Goal: Task Accomplishment & Management: Manage account settings

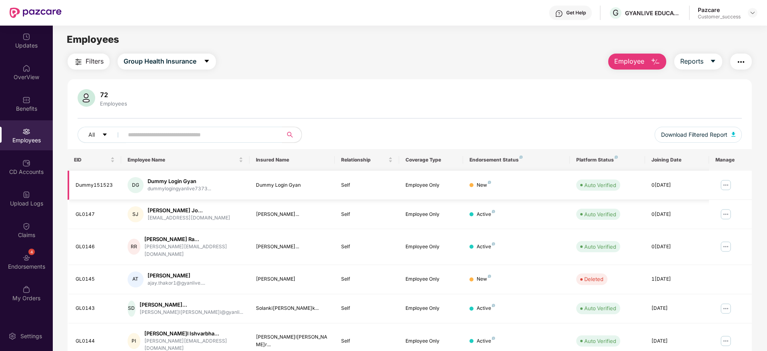
click at [734, 183] on td at bounding box center [730, 185] width 43 height 29
click at [726, 183] on img at bounding box center [725, 185] width 13 height 13
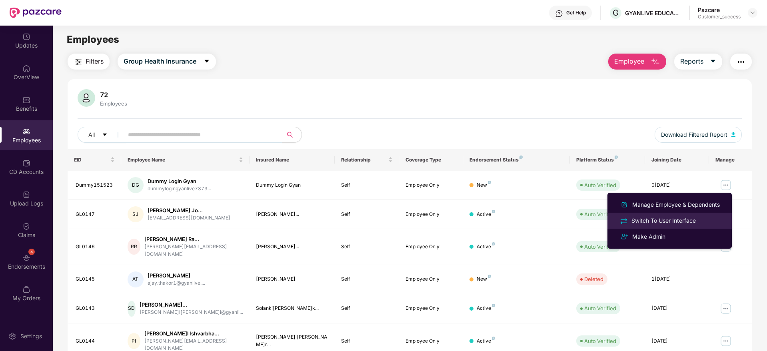
click at [659, 225] on div "Switch To User Interface" at bounding box center [670, 220] width 104 height 9
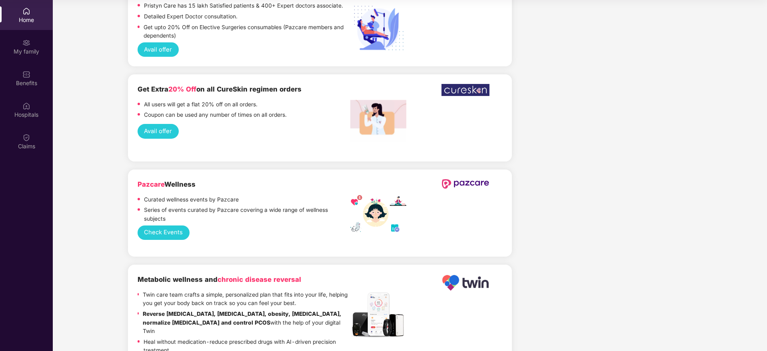
scroll to position [1081, 0]
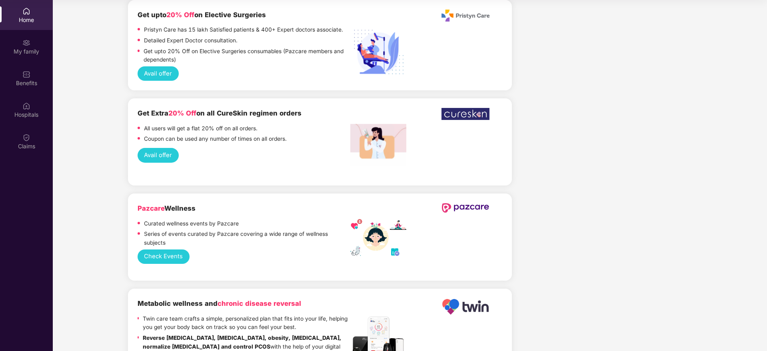
click at [157, 249] on button "Check Events" at bounding box center [164, 256] width 52 height 15
click at [28, 50] on div "My family" at bounding box center [26, 52] width 53 height 8
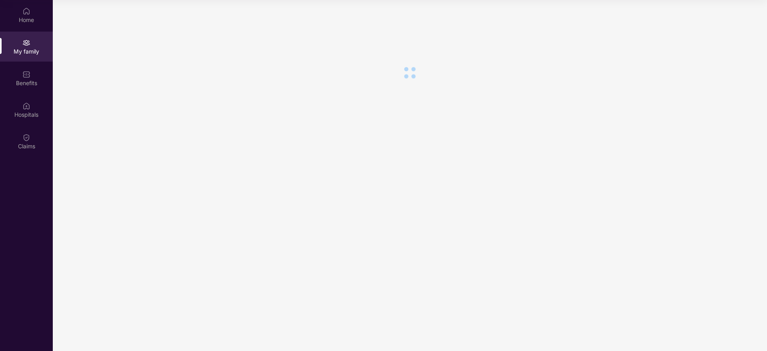
scroll to position [0, 0]
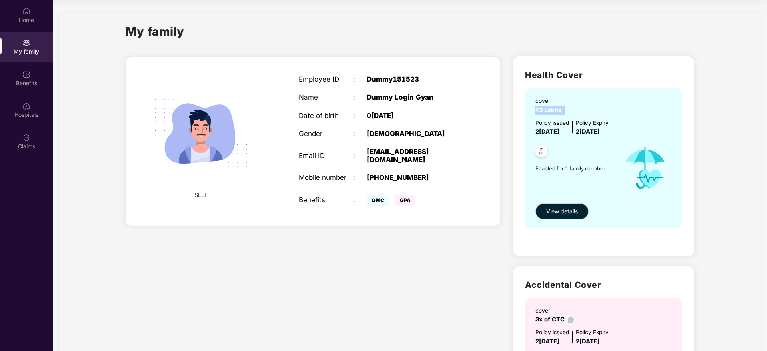
drag, startPoint x: 570, startPoint y: 108, endPoint x: 524, endPoint y: 111, distance: 45.3
click at [525, 111] on div "cover ₹3 Lakhs Policy issued [DATE] Policy Expiry [DATE] Enabled for 1 family m…" at bounding box center [603, 158] width 157 height 140
click at [539, 132] on span "2[DATE]" at bounding box center [547, 131] width 24 height 7
click at [682, 197] on div "Health Cover cover ₹3 Lakhs Policy issued 2[DATE] Policy Expiry 2[DATE] Enabled…" at bounding box center [603, 155] width 181 height 199
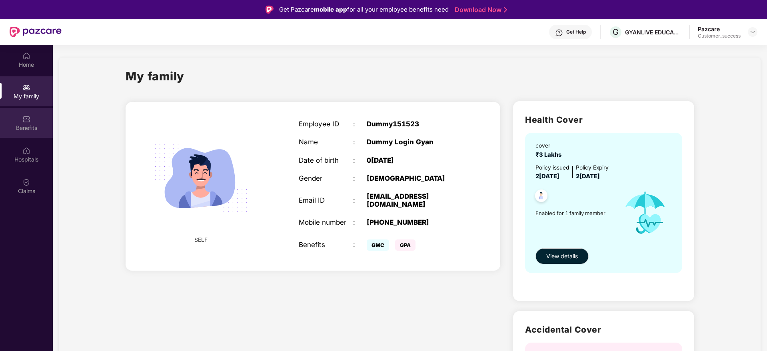
click at [27, 123] on img at bounding box center [26, 119] width 8 height 8
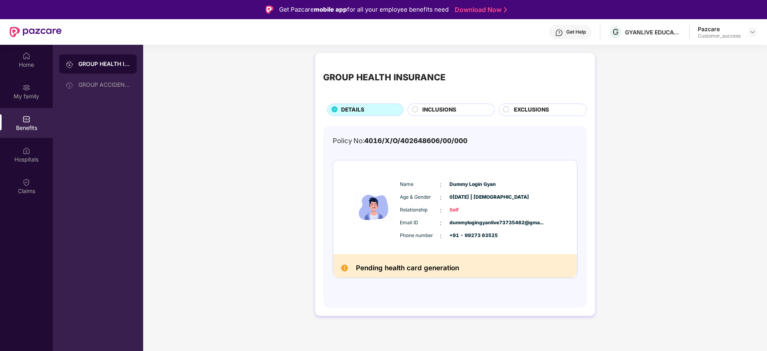
click at [416, 110] on circle at bounding box center [415, 109] width 6 height 6
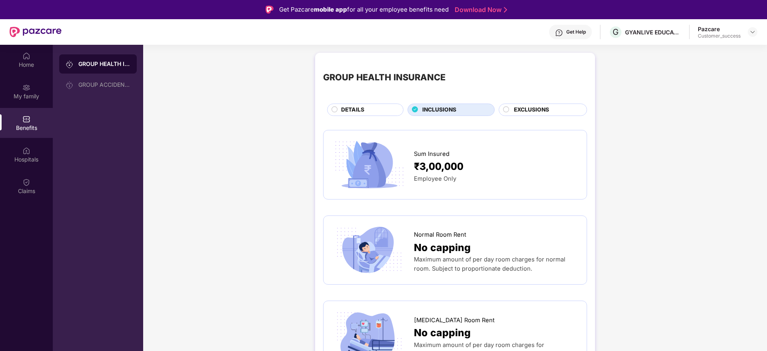
click at [505, 105] on div "EXCLUSIONS" at bounding box center [542, 110] width 88 height 12
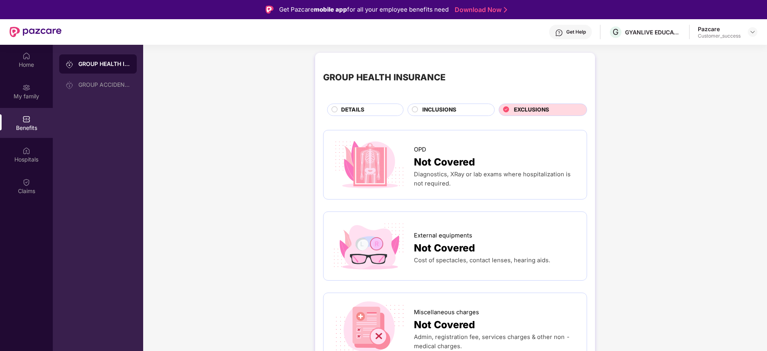
click at [18, 150] on div "Hospitals" at bounding box center [26, 155] width 53 height 30
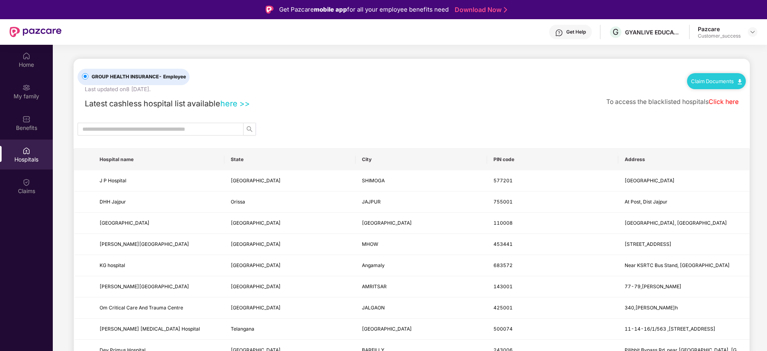
click at [232, 102] on link "here >>" at bounding box center [235, 104] width 30 height 10
click at [239, 103] on link "here >>" at bounding box center [235, 104] width 30 height 10
click at [729, 102] on link "Click here" at bounding box center [723, 102] width 30 height 8
click at [726, 84] on div "Claim Documents" at bounding box center [716, 81] width 59 height 16
click at [738, 80] on img at bounding box center [740, 81] width 4 height 5
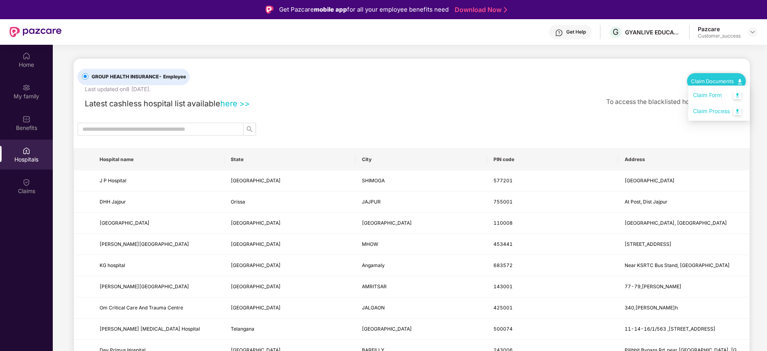
click at [716, 97] on link "Claim Form" at bounding box center [719, 95] width 52 height 17
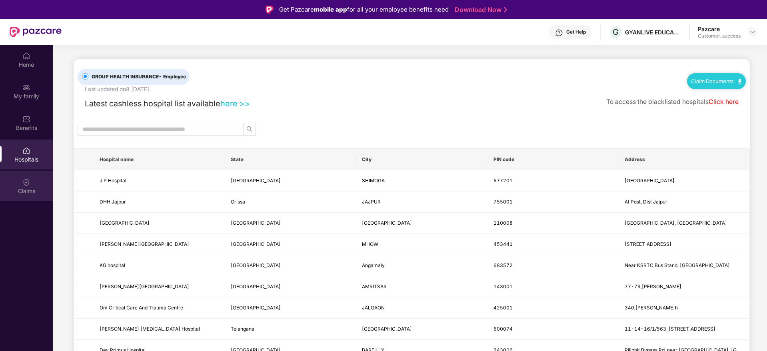
click at [24, 192] on div "Claims" at bounding box center [26, 191] width 53 height 8
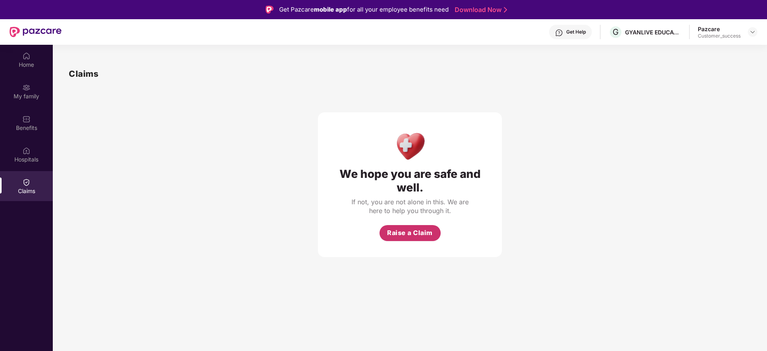
click at [410, 237] on span "Raise a Claim" at bounding box center [410, 233] width 46 height 10
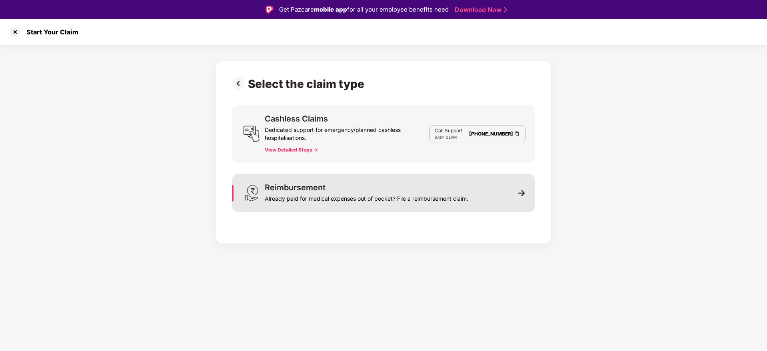
click at [316, 185] on div "Reimbursement" at bounding box center [295, 187] width 61 height 8
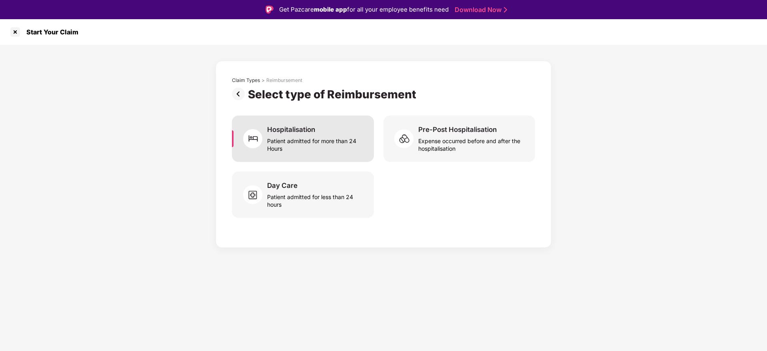
click at [331, 140] on div "Patient admitted for more than 24 Hours" at bounding box center [315, 143] width 97 height 18
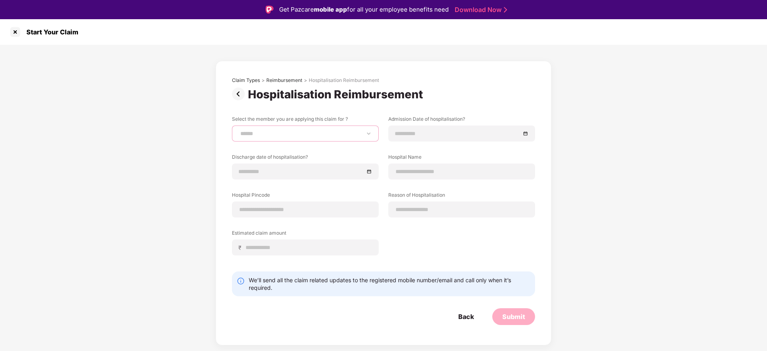
click at [322, 130] on select "**********" at bounding box center [305, 133] width 133 height 6
select select "**********"
click at [239, 130] on select "**********" at bounding box center [305, 133] width 133 height 6
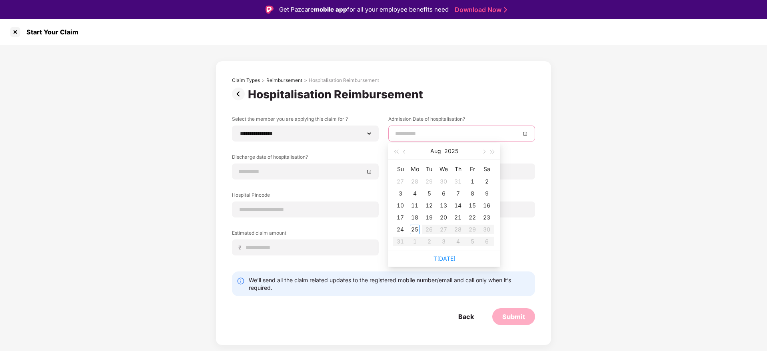
click at [427, 134] on input at bounding box center [457, 133] width 125 height 9
type input "**********"
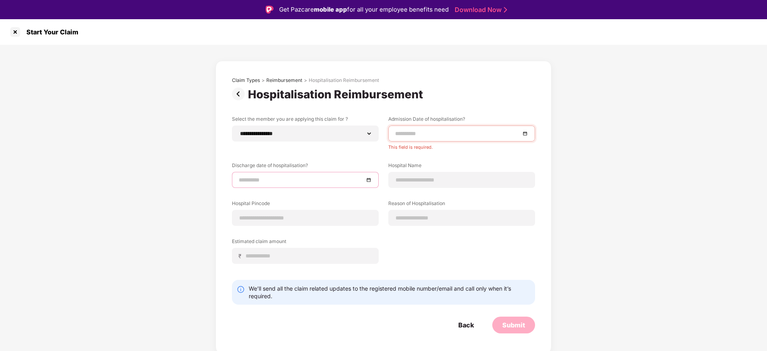
click at [291, 170] on div "Discharge date of hospitalisation?" at bounding box center [305, 175] width 147 height 26
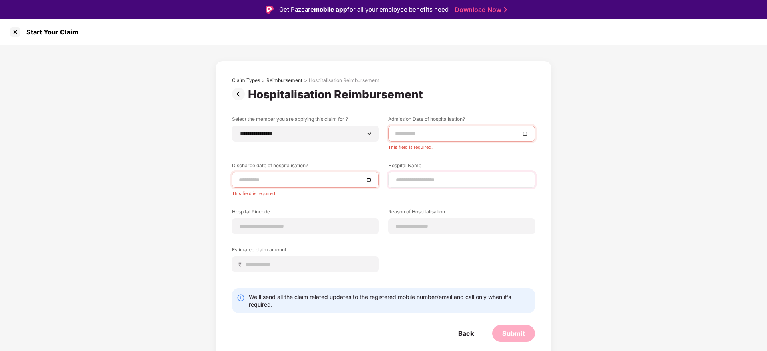
click at [425, 184] on div at bounding box center [461, 180] width 147 height 16
click at [417, 224] on input at bounding box center [461, 226] width 133 height 8
type input "*******"
click at [311, 227] on input at bounding box center [305, 226] width 133 height 8
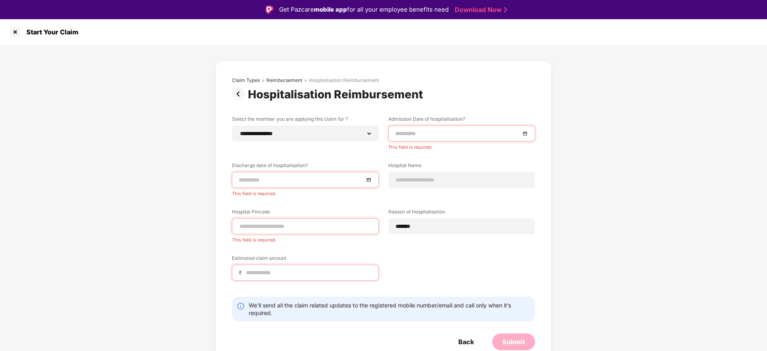
click at [289, 260] on div "Estimated claim amount ₹" at bounding box center [305, 268] width 147 height 26
type input "*****"
click at [14, 36] on div at bounding box center [15, 32] width 13 height 13
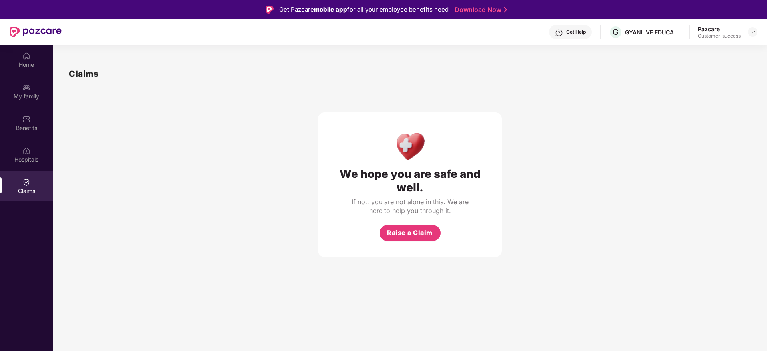
click at [566, 32] on div "Get Help" at bounding box center [576, 32] width 20 height 6
click at [217, 100] on div "We hope you are safe and well. If not, you are not alone in this. We are here t…" at bounding box center [410, 168] width 682 height 177
click at [27, 97] on div "My family" at bounding box center [26, 96] width 53 height 8
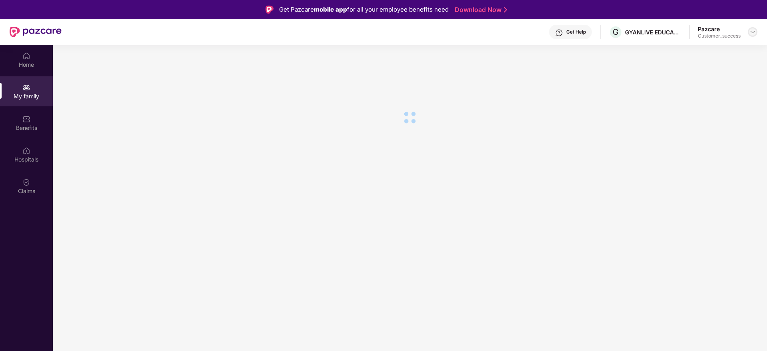
click at [754, 32] on img at bounding box center [752, 32] width 6 height 6
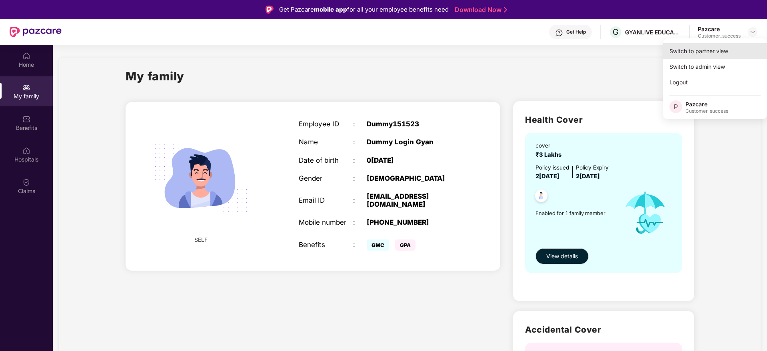
click at [715, 52] on div "Switch to partner view" at bounding box center [715, 51] width 104 height 16
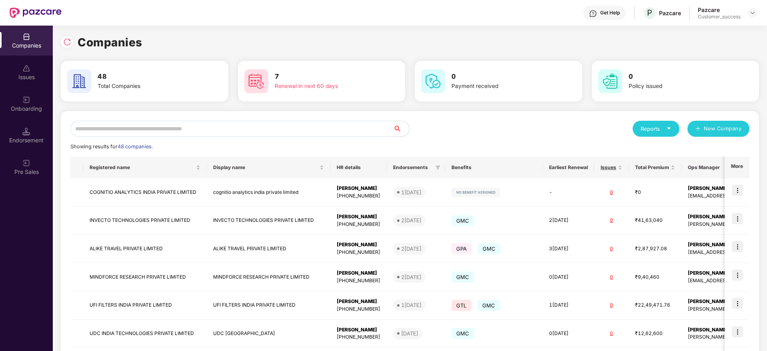
click at [181, 133] on input "text" at bounding box center [231, 129] width 323 height 16
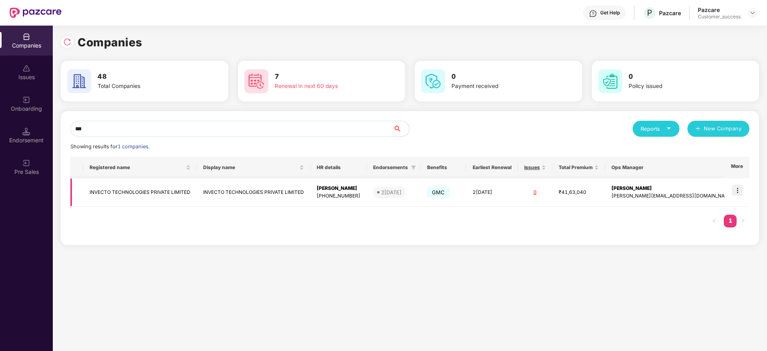
type input "***"
click at [741, 194] on img at bounding box center [737, 190] width 11 height 11
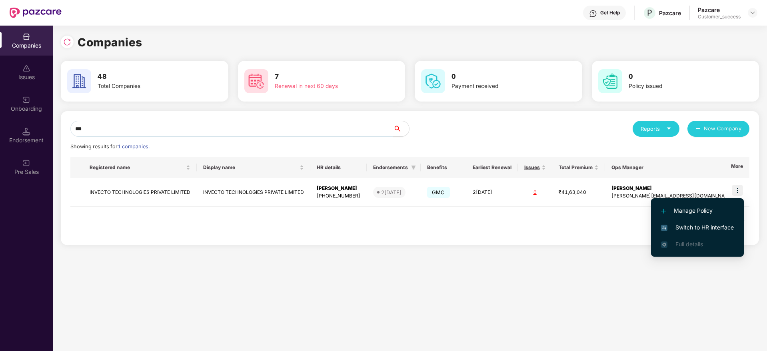
click at [688, 227] on span "Switch to HR interface" at bounding box center [697, 227] width 73 height 9
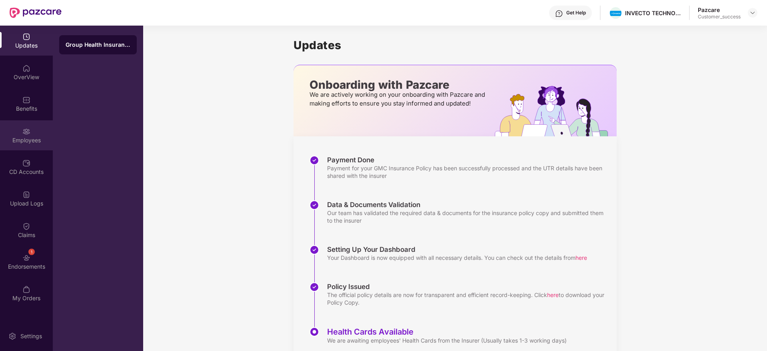
click at [27, 140] on div "Employees" at bounding box center [26, 140] width 53 height 8
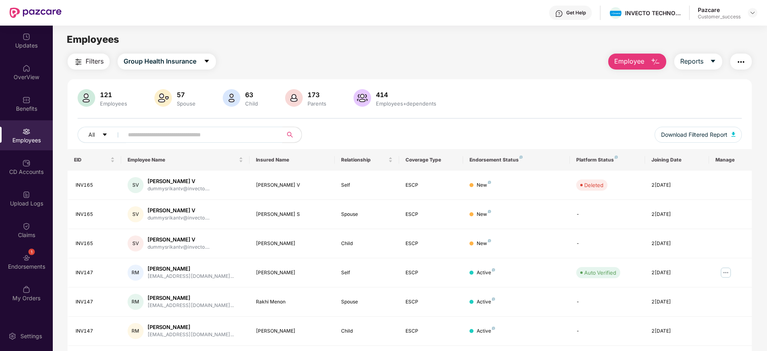
click at [169, 138] on input "text" at bounding box center [200, 135] width 144 height 12
type input "*"
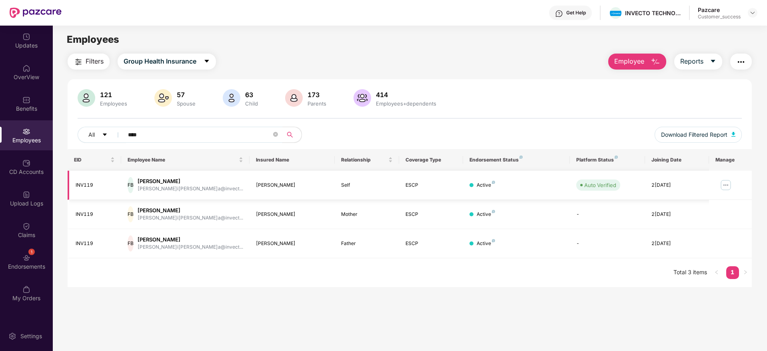
type input "****"
click at [731, 183] on img at bounding box center [725, 185] width 13 height 13
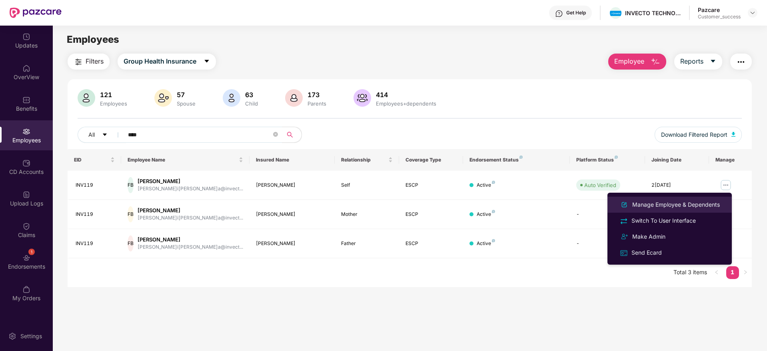
click at [681, 202] on div "Manage Employee & Dependents" at bounding box center [675, 204] width 91 height 9
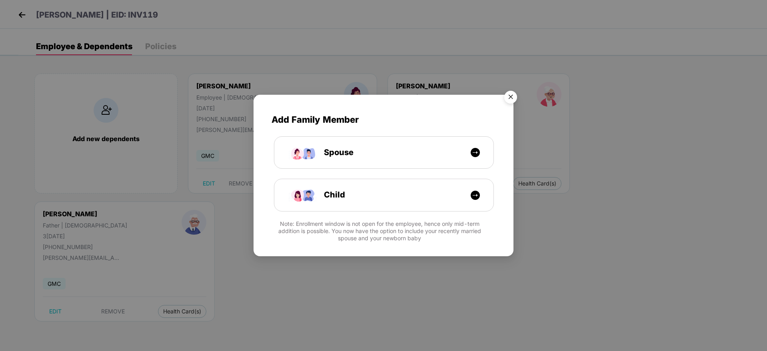
click at [504, 95] on img "Close" at bounding box center [510, 98] width 22 height 22
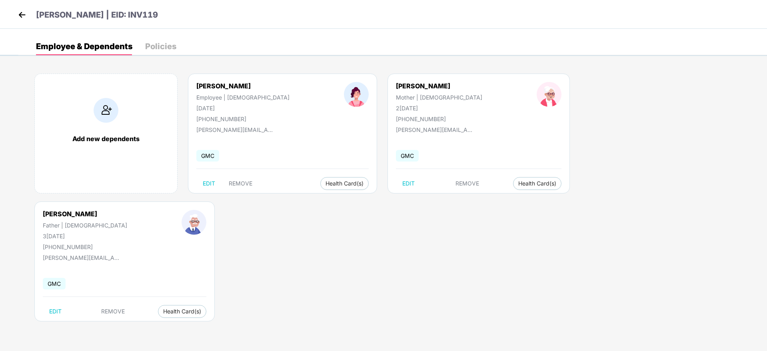
click at [120, 310] on body "[PERSON_NAME] | EID: INV119 Employee & Dependents Policies Add new dependents[P…" at bounding box center [383, 175] width 767 height 351
click at [21, 12] on img at bounding box center [22, 15] width 12 height 12
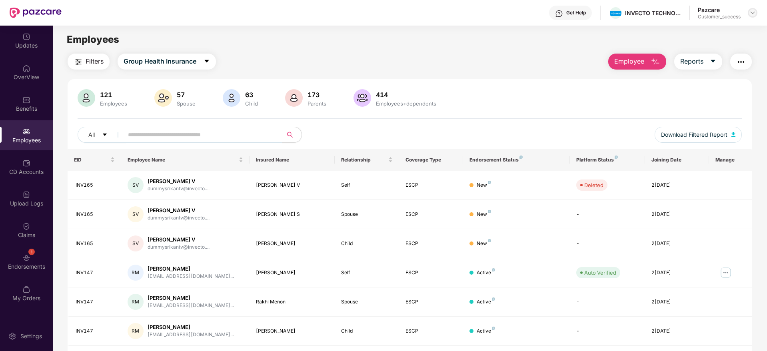
click at [751, 14] on img at bounding box center [752, 13] width 6 height 6
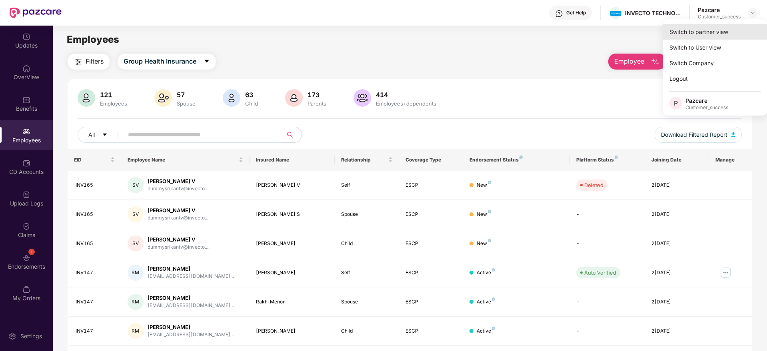
click at [696, 31] on div "Switch to partner view" at bounding box center [715, 32] width 104 height 16
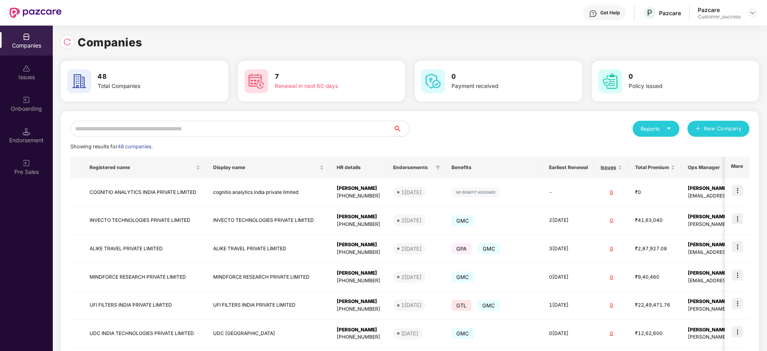
click at [179, 129] on input "text" at bounding box center [231, 129] width 323 height 16
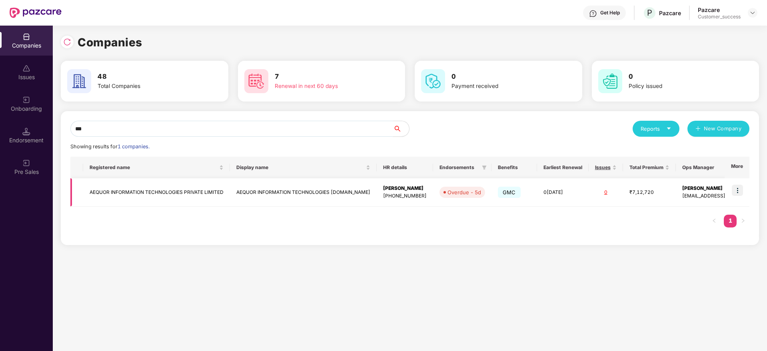
type input "***"
click at [738, 189] on img at bounding box center [737, 190] width 11 height 11
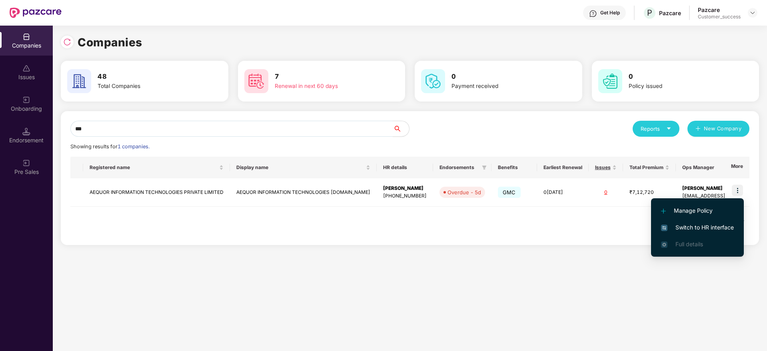
click at [704, 225] on span "Switch to HR interface" at bounding box center [697, 227] width 73 height 9
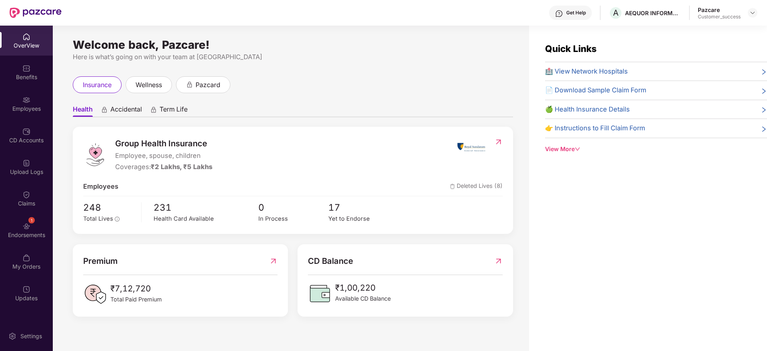
click at [26, 112] on div "Employees" at bounding box center [26, 109] width 53 height 8
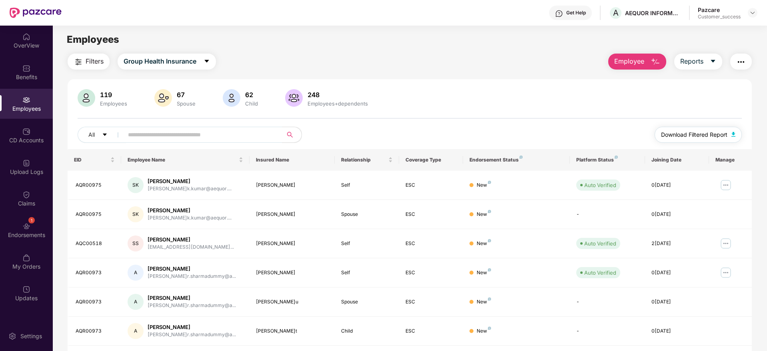
click at [681, 135] on span "Download Filtered Report" at bounding box center [694, 134] width 66 height 9
click at [28, 108] on div "Employees" at bounding box center [26, 109] width 53 height 8
click at [751, 10] on img at bounding box center [752, 13] width 6 height 6
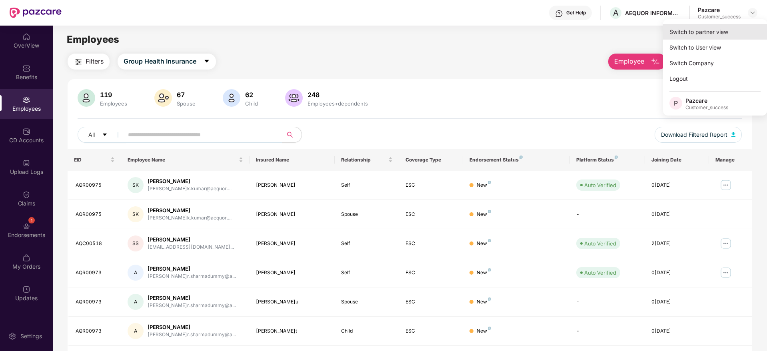
click at [721, 29] on div "Switch to partner view" at bounding box center [715, 32] width 104 height 16
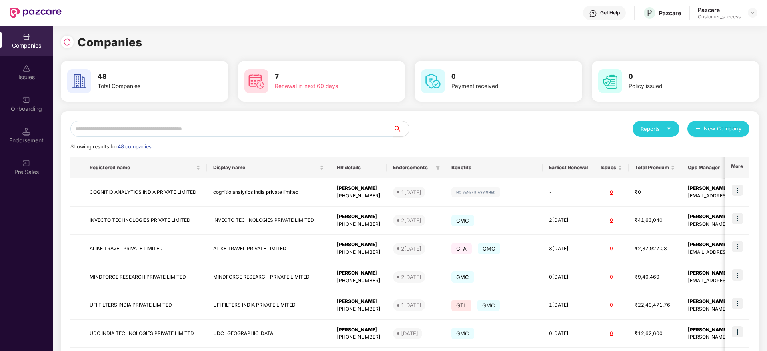
click at [309, 127] on input "text" at bounding box center [231, 129] width 323 height 16
click at [137, 130] on input "text" at bounding box center [231, 129] width 323 height 16
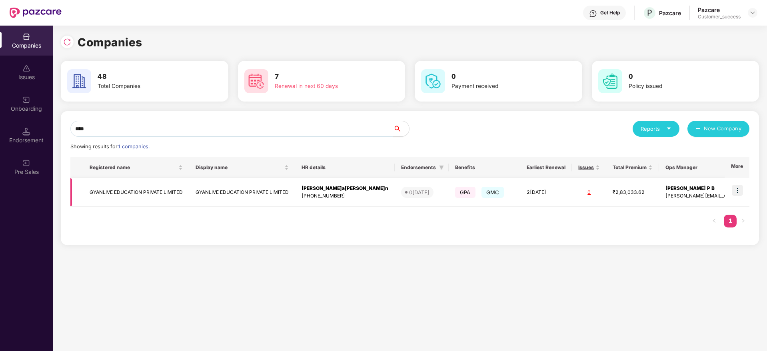
type input "****"
click at [741, 191] on img at bounding box center [737, 190] width 11 height 11
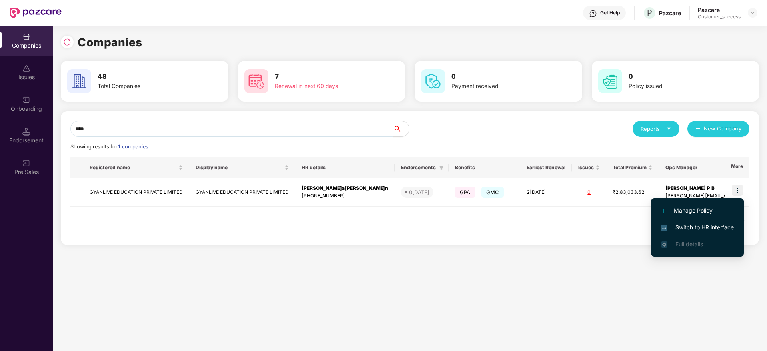
click at [692, 226] on span "Switch to HR interface" at bounding box center [697, 227] width 73 height 9
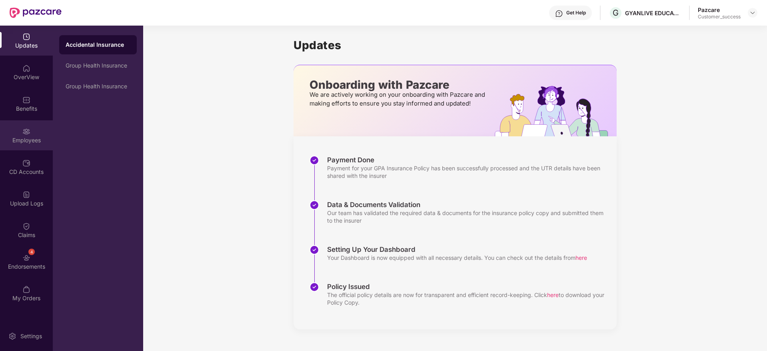
click at [27, 140] on div "Employees" at bounding box center [26, 140] width 53 height 8
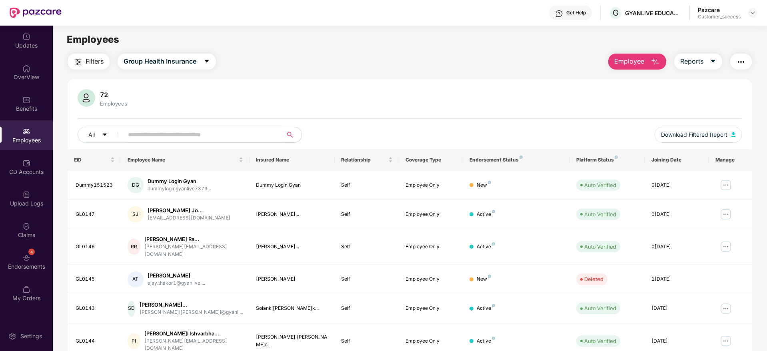
click at [143, 131] on input "text" at bounding box center [200, 135] width 144 height 12
paste input "*******"
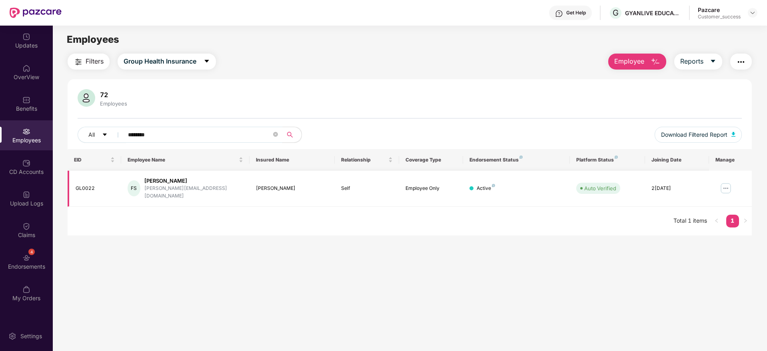
type input "*******"
click at [725, 184] on img at bounding box center [725, 188] width 13 height 13
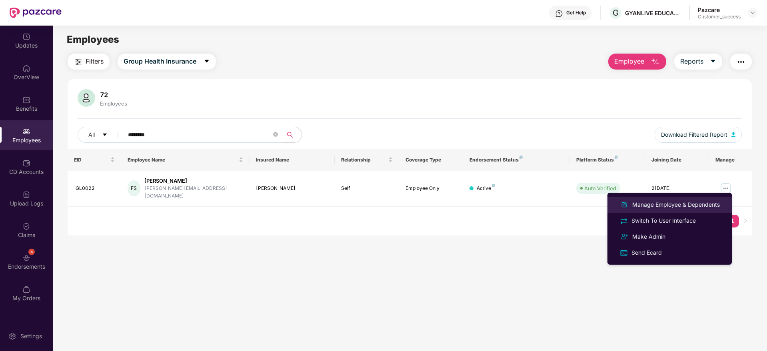
click at [651, 203] on div "Manage Employee & Dependents" at bounding box center [675, 204] width 91 height 9
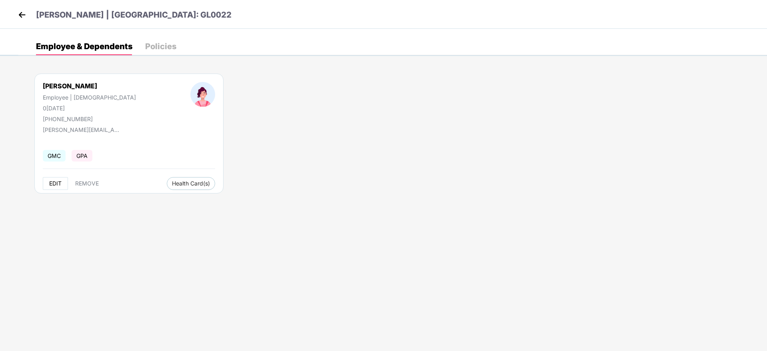
click at [51, 183] on span "EDIT" at bounding box center [55, 183] width 12 height 6
select select "******"
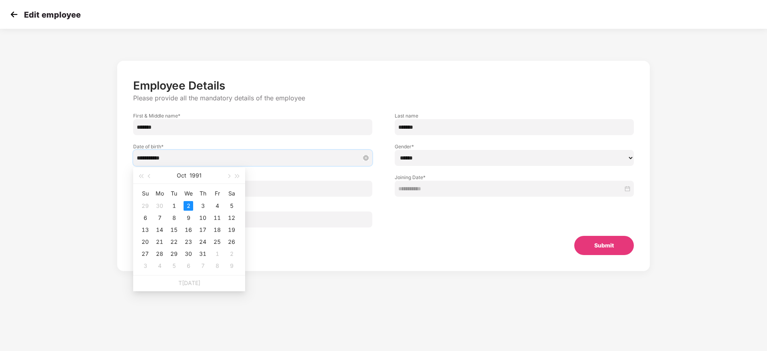
click at [193, 160] on input "**********" at bounding box center [249, 157] width 224 height 9
click at [148, 175] on span "button" at bounding box center [150, 176] width 4 height 4
click at [149, 175] on span "button" at bounding box center [150, 176] width 4 height 4
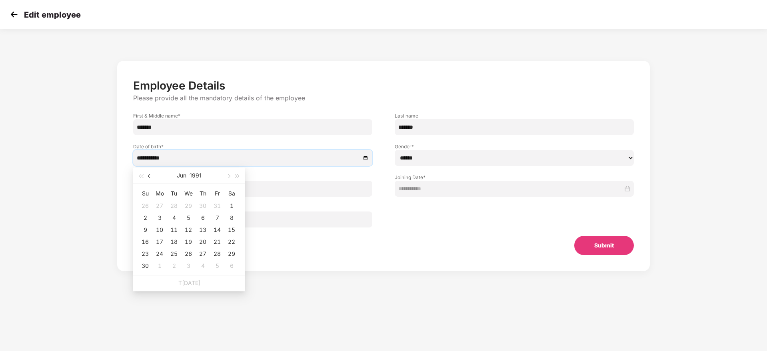
click at [149, 175] on span "button" at bounding box center [150, 176] width 4 height 4
type input "**********"
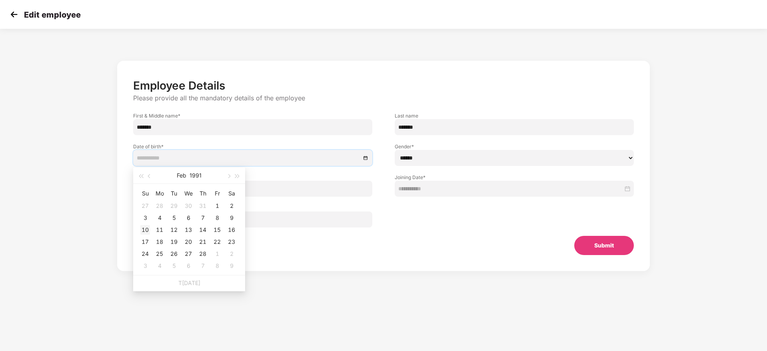
click at [144, 227] on div "10" at bounding box center [145, 230] width 10 height 10
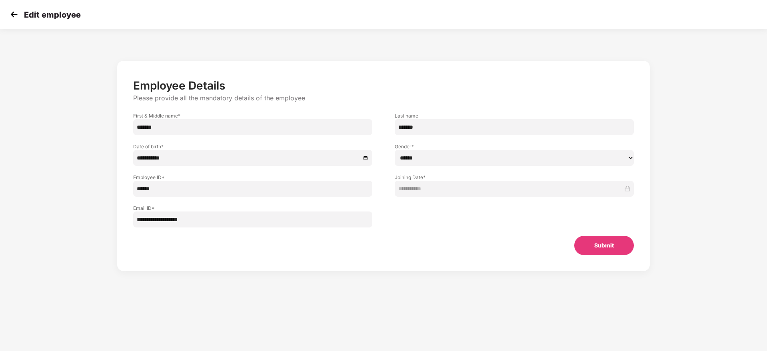
click at [591, 247] on button "Submit" at bounding box center [604, 245] width 60 height 19
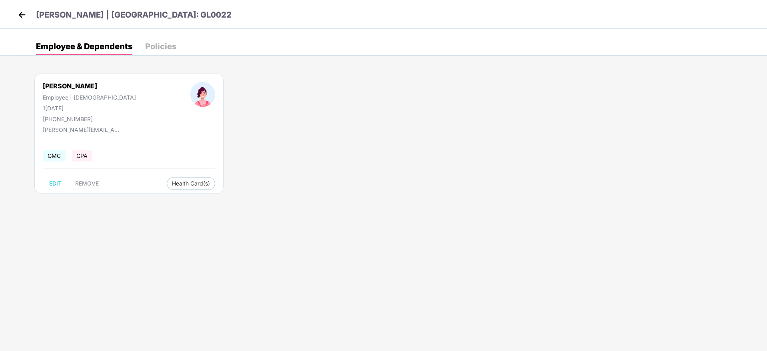
click at [22, 14] on img at bounding box center [22, 15] width 12 height 12
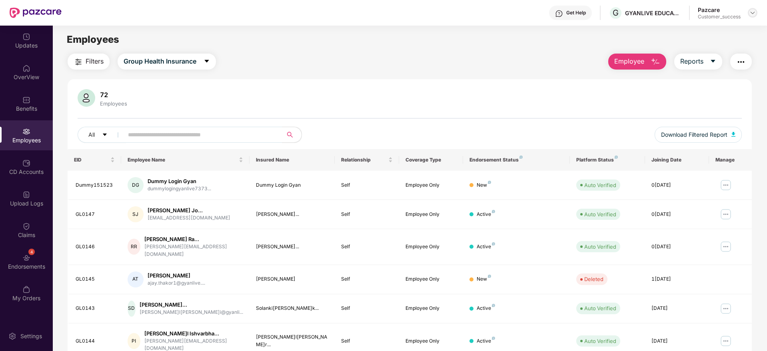
click at [751, 14] on img at bounding box center [752, 13] width 6 height 6
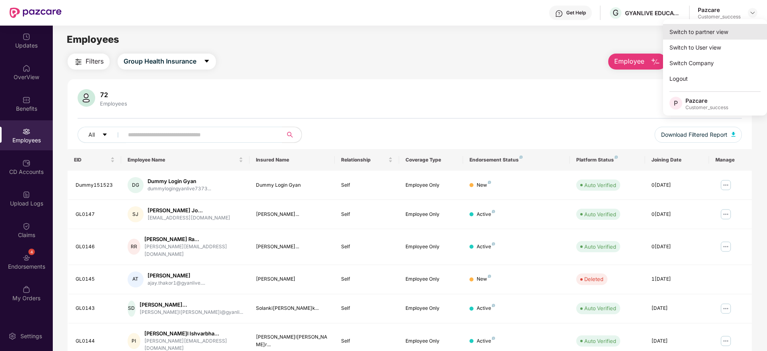
click at [699, 30] on div "Switch to partner view" at bounding box center [715, 32] width 104 height 16
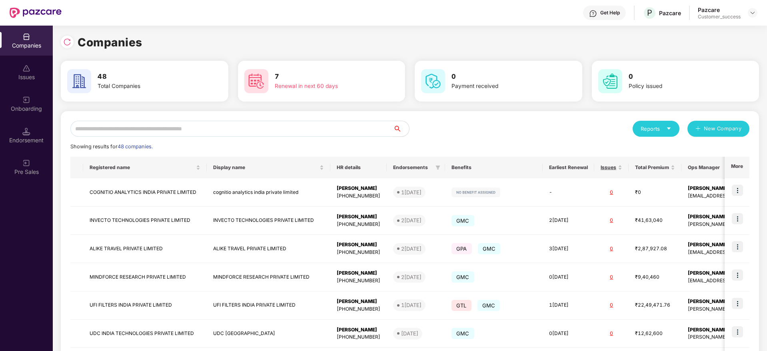
click at [180, 130] on input "text" at bounding box center [231, 129] width 323 height 16
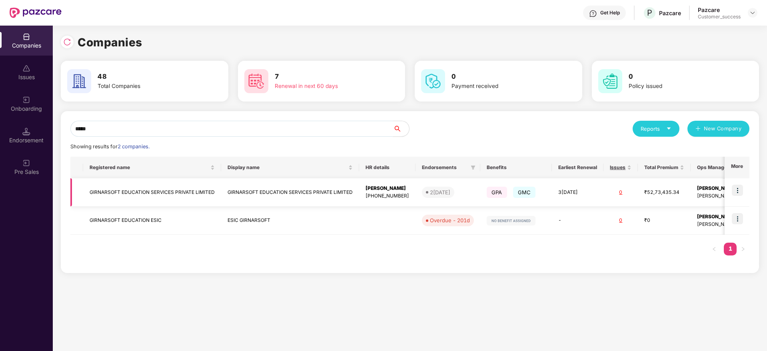
type input "*****"
click at [741, 191] on img at bounding box center [737, 190] width 11 height 11
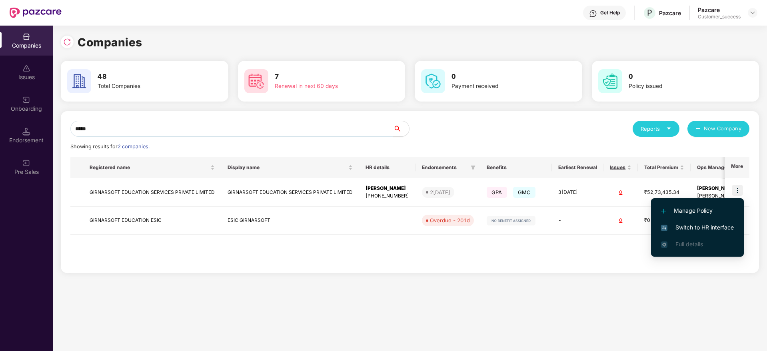
click at [695, 227] on span "Switch to HR interface" at bounding box center [697, 227] width 73 height 9
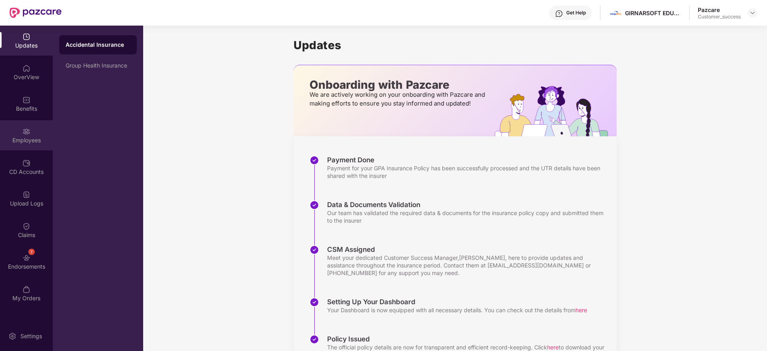
click at [29, 136] on div "Employees" at bounding box center [26, 135] width 53 height 30
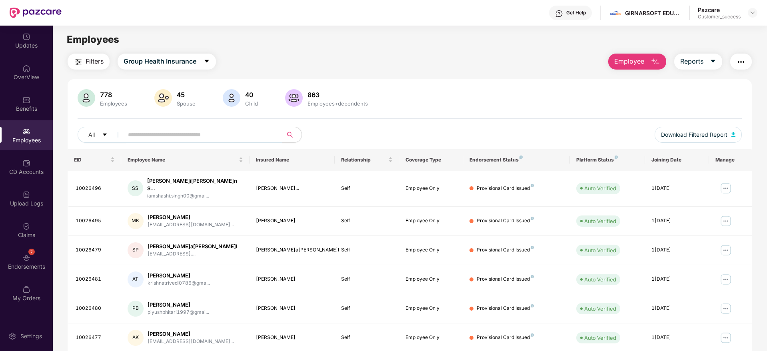
click at [227, 136] on input "text" at bounding box center [200, 135] width 144 height 12
click at [21, 99] on div "Benefits" at bounding box center [26, 104] width 53 height 30
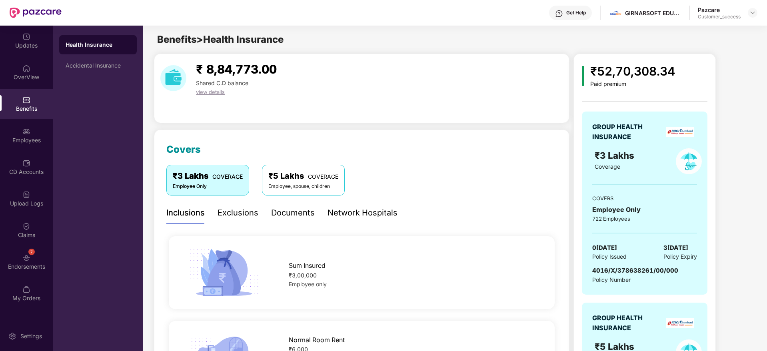
click at [293, 219] on div "Documents" at bounding box center [293, 213] width 44 height 12
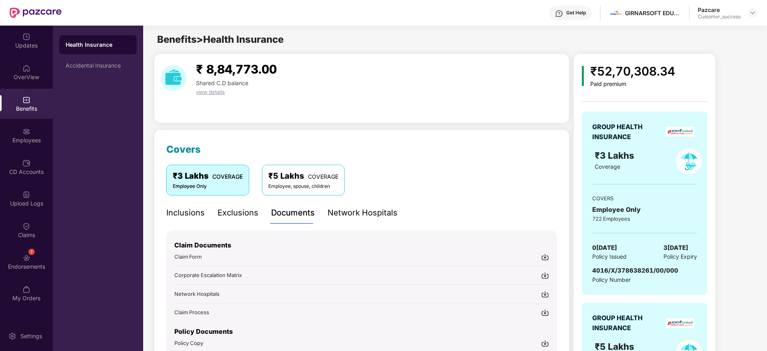
click at [483, 197] on div "₹3 Lakhs COVERAGE Employee Only ₹5 Lakhs COVERAGE Employee, spouse, children" at bounding box center [361, 183] width 391 height 37
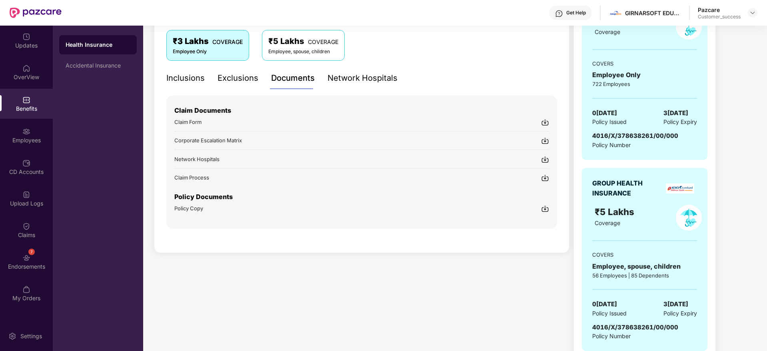
scroll to position [151, 0]
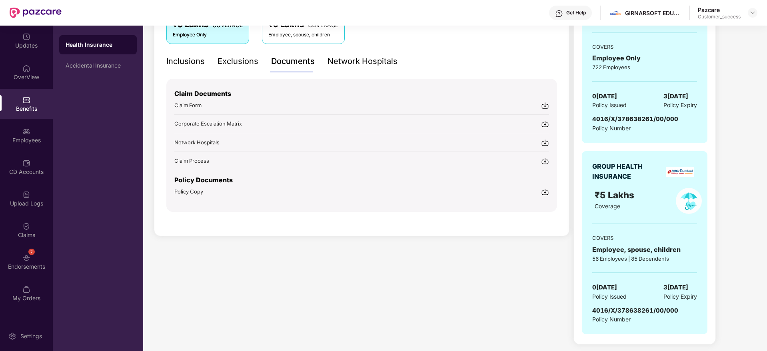
click at [546, 191] on img at bounding box center [545, 192] width 8 height 8
click at [756, 14] on div at bounding box center [753, 13] width 10 height 10
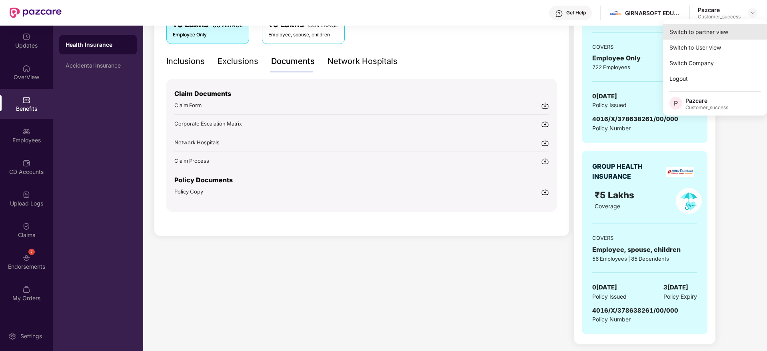
click at [702, 33] on div "Switch to partner view" at bounding box center [715, 32] width 104 height 16
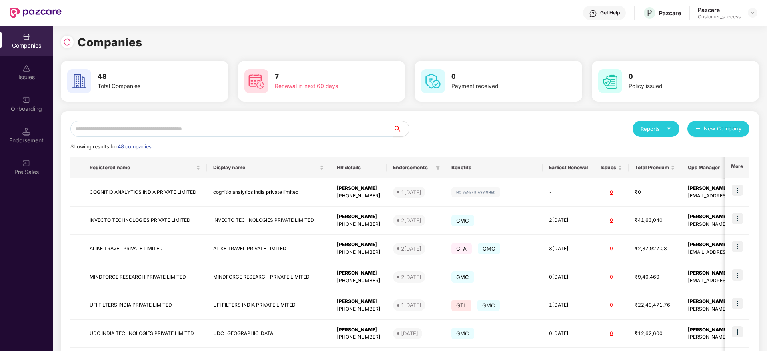
click at [235, 130] on input "text" at bounding box center [231, 129] width 323 height 16
type input "*"
click at [205, 131] on input "text" at bounding box center [231, 129] width 323 height 16
click at [754, 13] on img at bounding box center [752, 13] width 6 height 6
click at [698, 45] on div "User view" at bounding box center [716, 48] width 104 height 16
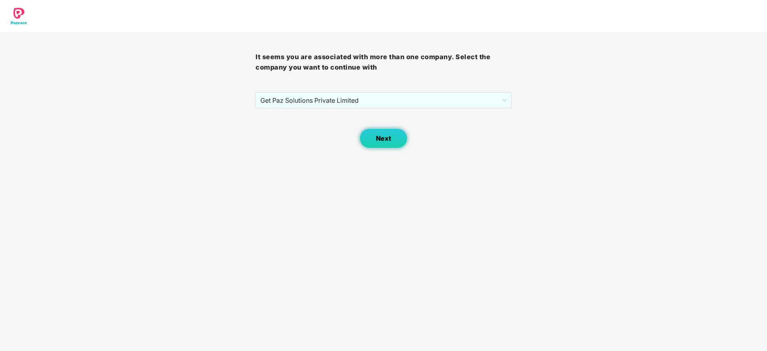
click at [385, 142] on span "Next" at bounding box center [383, 139] width 15 height 8
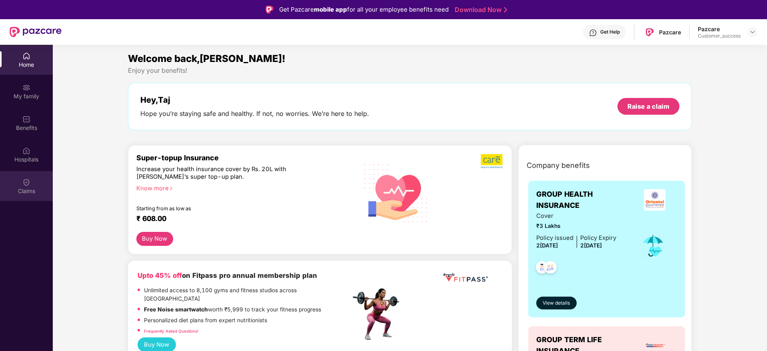
click at [27, 187] on div "Claims" at bounding box center [26, 191] width 53 height 8
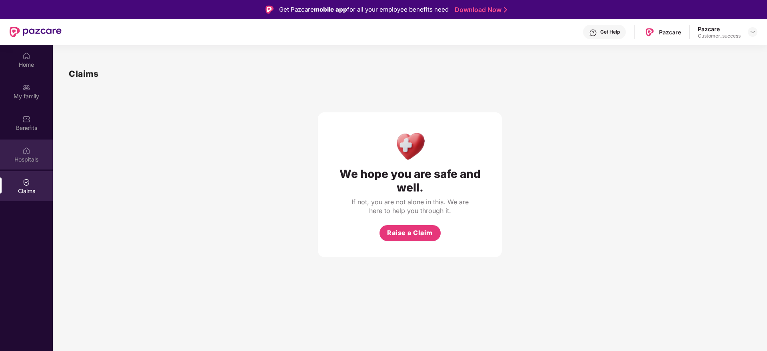
click at [24, 159] on div "Hospitals" at bounding box center [26, 159] width 53 height 8
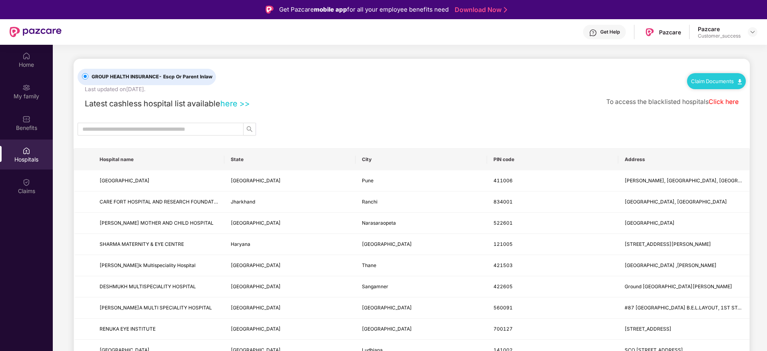
click at [710, 79] on link "Claim Documents" at bounding box center [716, 81] width 51 height 6
click at [713, 97] on link "Claim Form" at bounding box center [719, 95] width 52 height 17
click at [754, 30] on img at bounding box center [752, 32] width 6 height 6
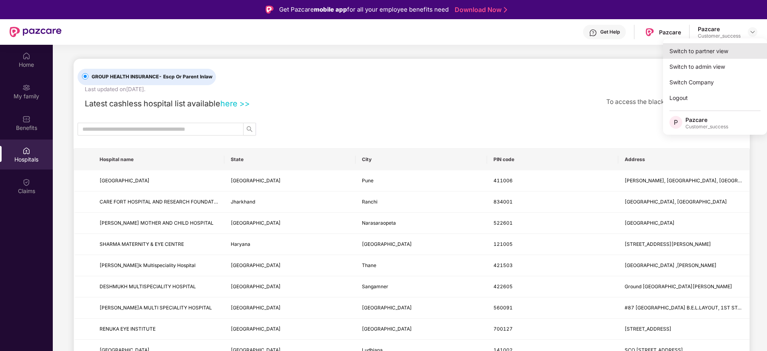
click at [692, 49] on div "Switch to partner view" at bounding box center [715, 51] width 104 height 16
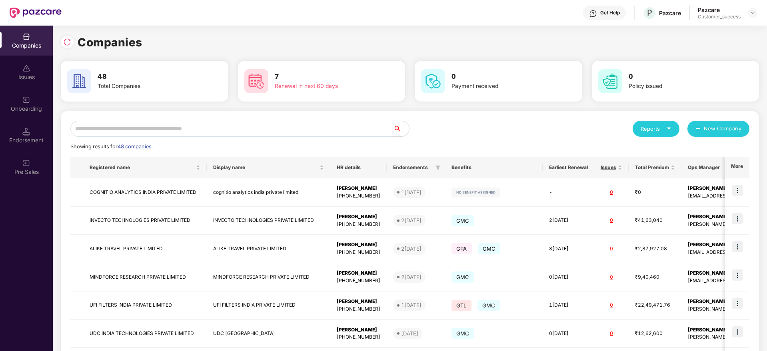
click at [249, 128] on input "text" at bounding box center [231, 129] width 323 height 16
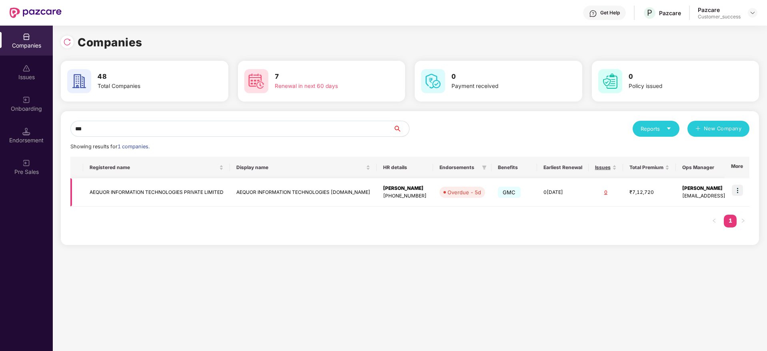
type input "***"
click at [738, 190] on img at bounding box center [737, 190] width 11 height 11
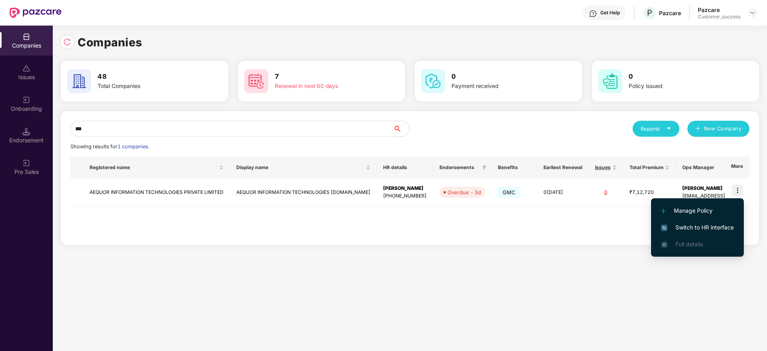
click at [702, 224] on span "Switch to HR interface" at bounding box center [697, 227] width 73 height 9
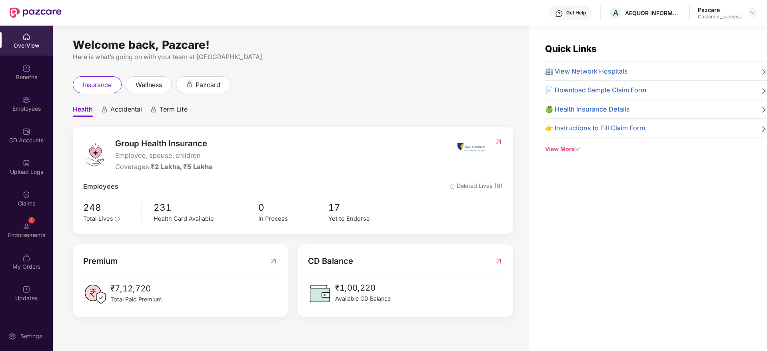
click at [26, 100] on img at bounding box center [26, 100] width 8 height 8
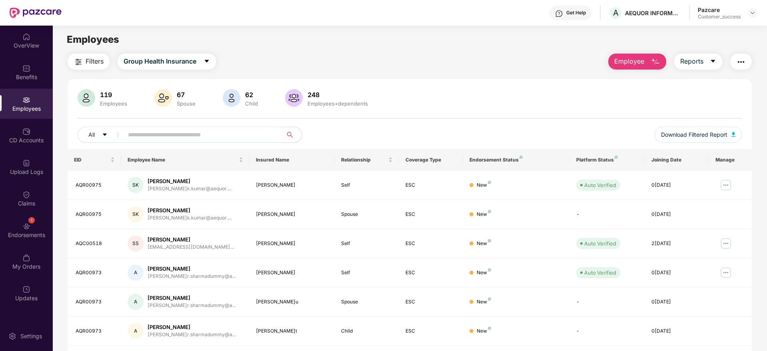
click at [158, 136] on input "text" at bounding box center [200, 135] width 144 height 12
paste input "********"
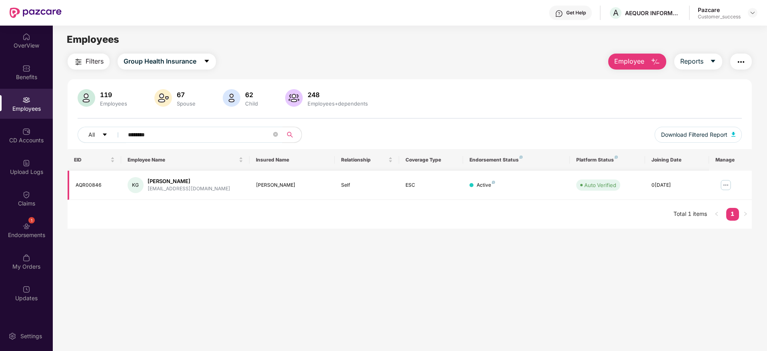
type input "********"
click at [720, 189] on img at bounding box center [725, 185] width 13 height 13
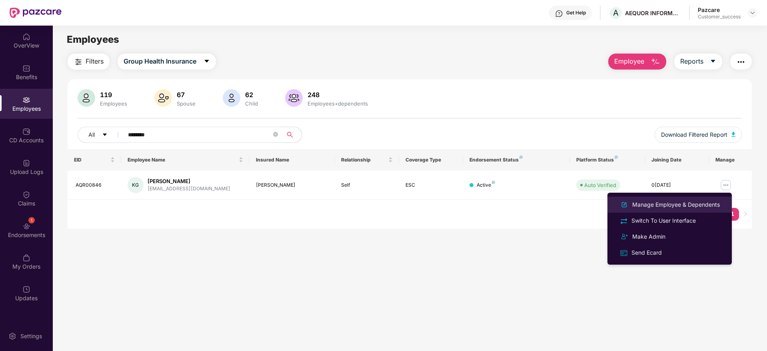
click at [677, 205] on div "Manage Employee & Dependents" at bounding box center [675, 204] width 91 height 9
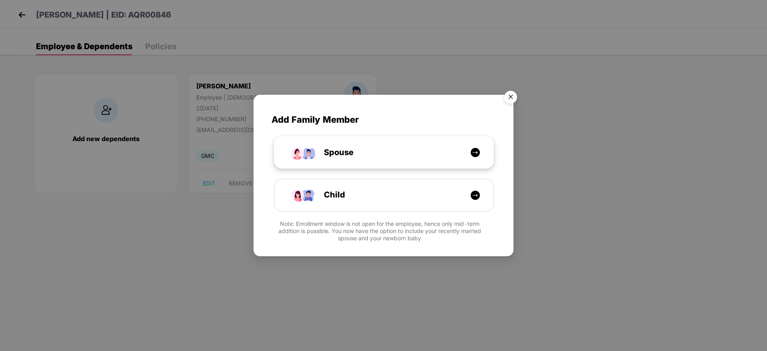
click at [429, 155] on div "Spouse" at bounding box center [388, 152] width 164 height 12
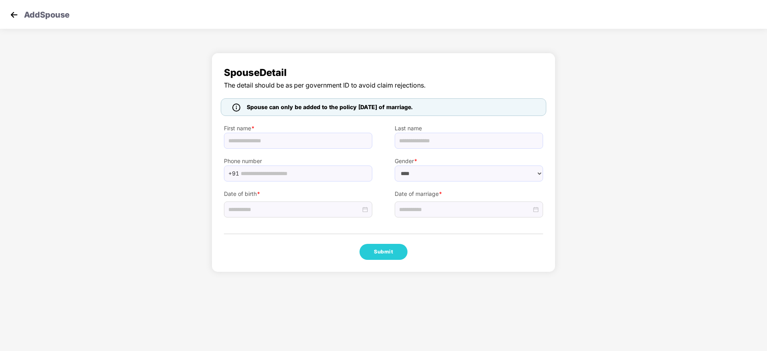
select select "******"
click at [326, 142] on input "text" at bounding box center [298, 141] width 148 height 16
paste input "****"
type input "****"
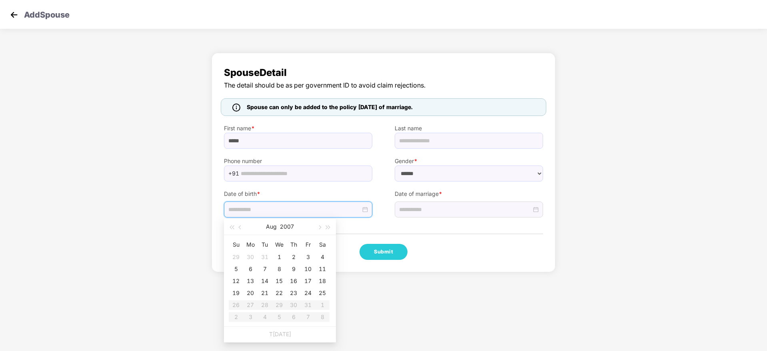
click at [293, 205] on input at bounding box center [294, 209] width 132 height 9
click at [239, 226] on span "button" at bounding box center [241, 227] width 4 height 4
type input "**********"
click at [307, 281] on div "15" at bounding box center [308, 281] width 10 height 10
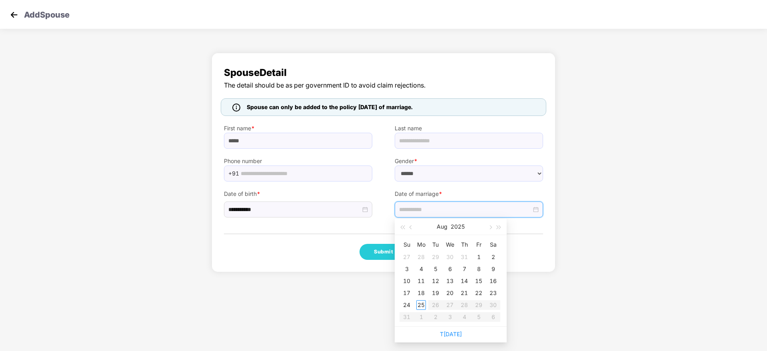
click at [413, 209] on input at bounding box center [465, 209] width 132 height 9
click at [410, 226] on span "button" at bounding box center [411, 227] width 4 height 4
type input "**********"
click at [409, 305] on div "27" at bounding box center [407, 305] width 10 height 10
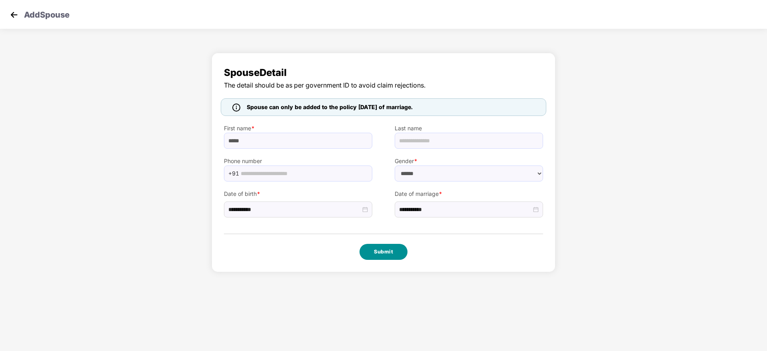
click at [384, 249] on button "Submit" at bounding box center [383, 252] width 48 height 16
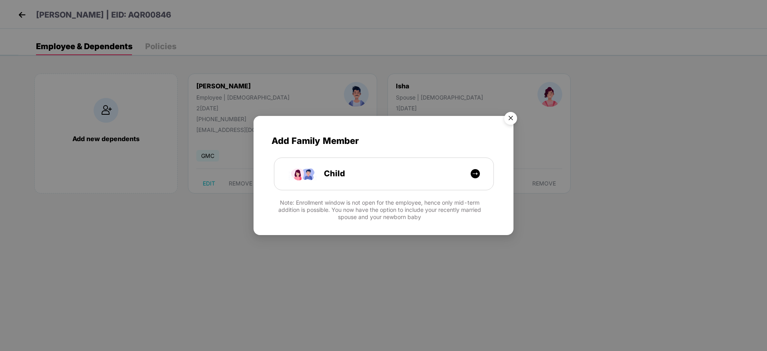
click at [509, 122] on img "Close" at bounding box center [510, 119] width 22 height 22
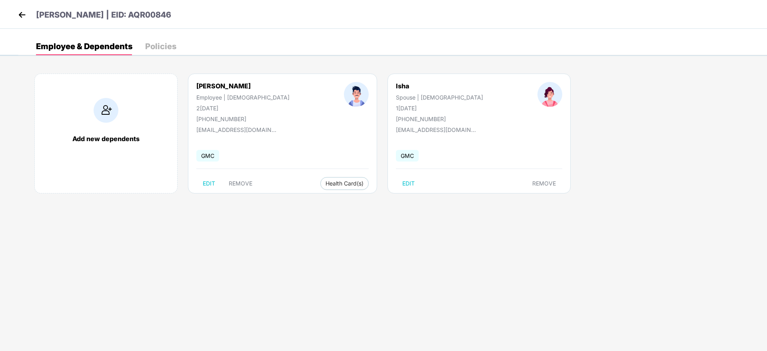
click at [22, 16] on img at bounding box center [22, 15] width 12 height 12
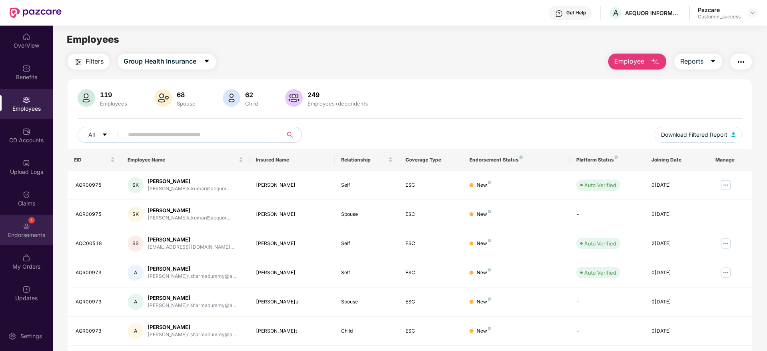
click at [30, 236] on div "Endorsements" at bounding box center [26, 235] width 53 height 8
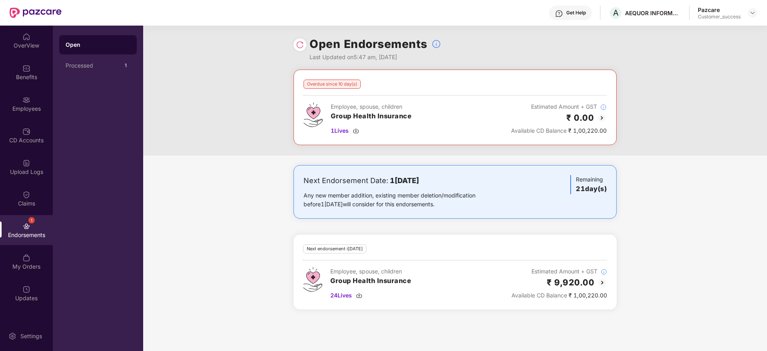
click at [302, 44] on img at bounding box center [300, 45] width 8 height 8
click at [300, 46] on img at bounding box center [300, 45] width 8 height 8
